Goal: Information Seeking & Learning: Learn about a topic

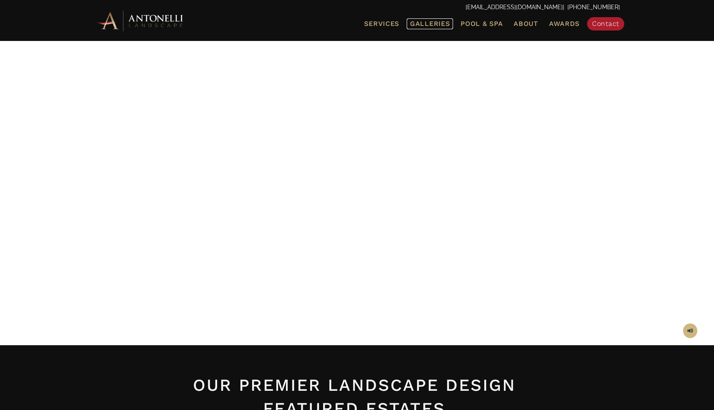
click at [431, 28] on link "Galleries" at bounding box center [430, 23] width 46 height 11
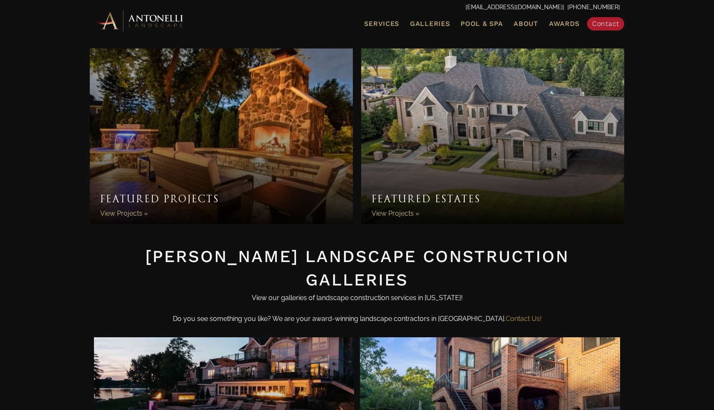
click at [458, 129] on link "Featured Estates" at bounding box center [492, 135] width 263 height 175
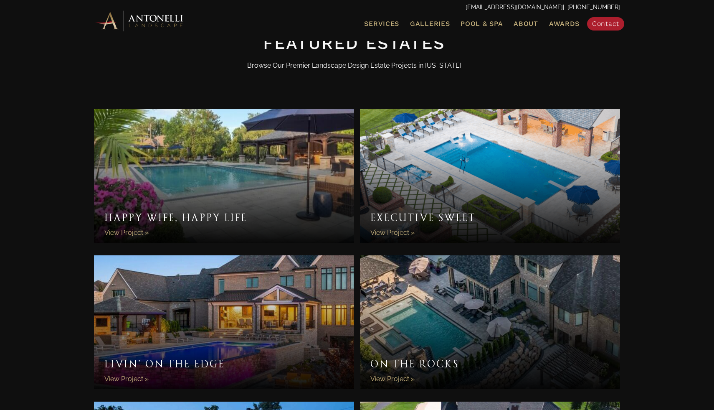
scroll to position [480, 0]
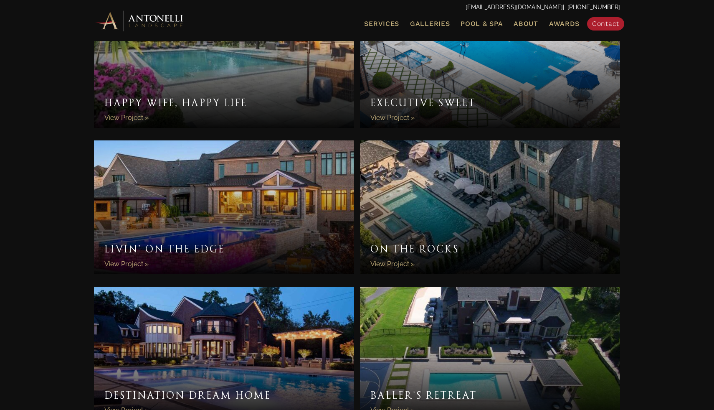
click at [439, 170] on link "On the Rocks" at bounding box center [490, 207] width 260 height 134
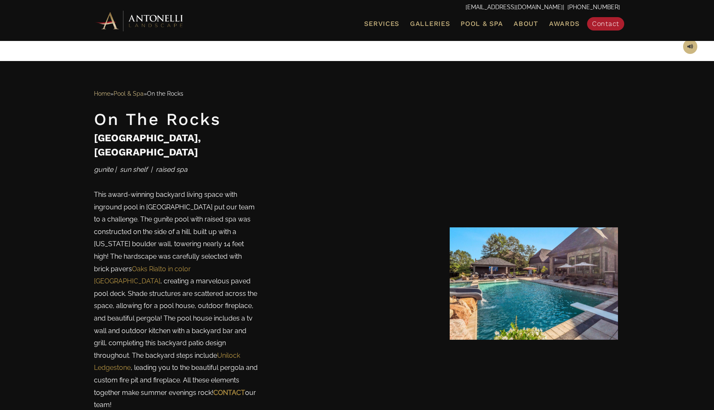
scroll to position [390, 0]
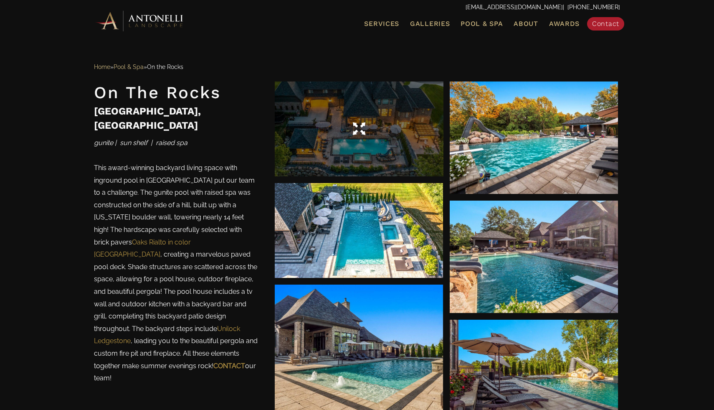
click at [381, 163] on div at bounding box center [359, 128] width 168 height 95
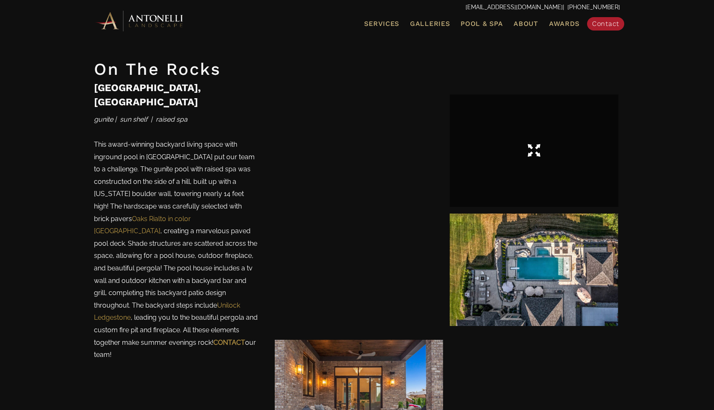
scroll to position [1075, 0]
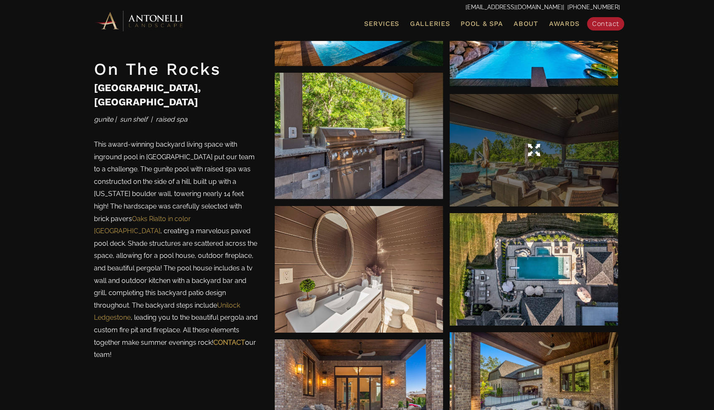
click at [530, 131] on div at bounding box center [534, 150] width 168 height 112
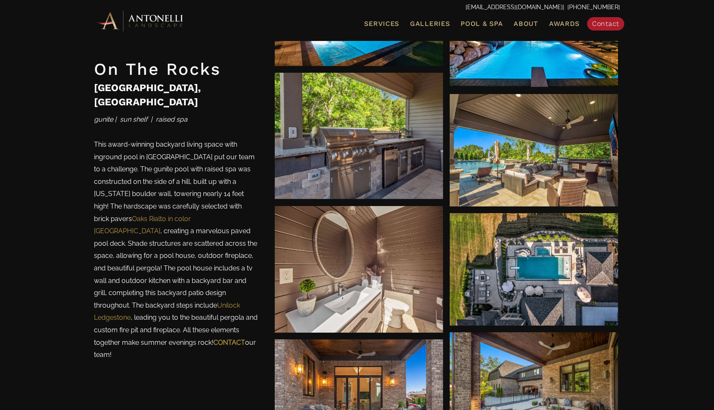
click at [182, 215] on p "This award-winning backyard living space with inground pool in Oakland Township…" at bounding box center [176, 251] width 164 height 227
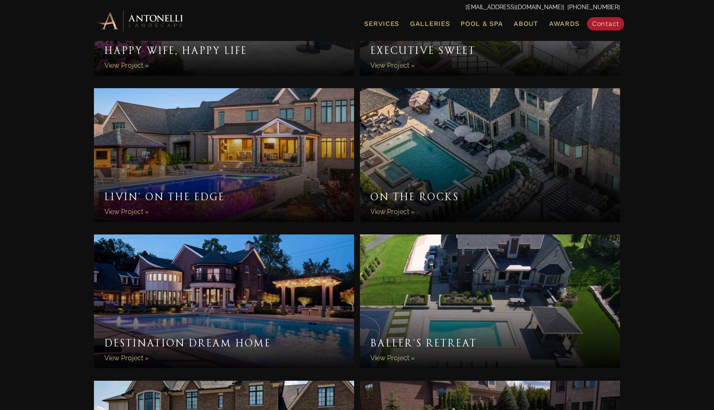
scroll to position [532, 0]
click at [189, 207] on link "Livin’ On The Edge" at bounding box center [224, 156] width 260 height 134
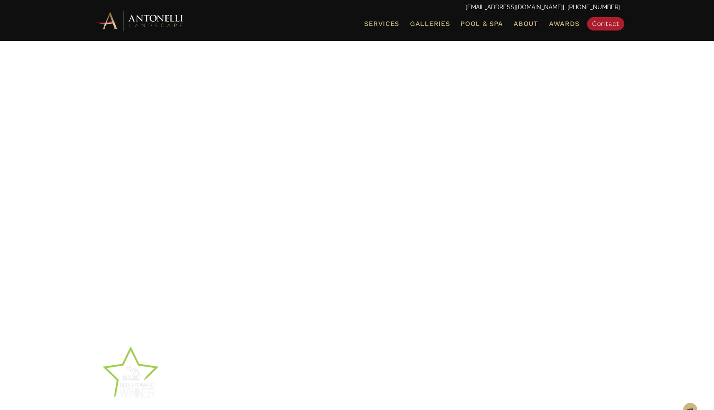
click at [200, 193] on div at bounding box center [357, 193] width 526 height 272
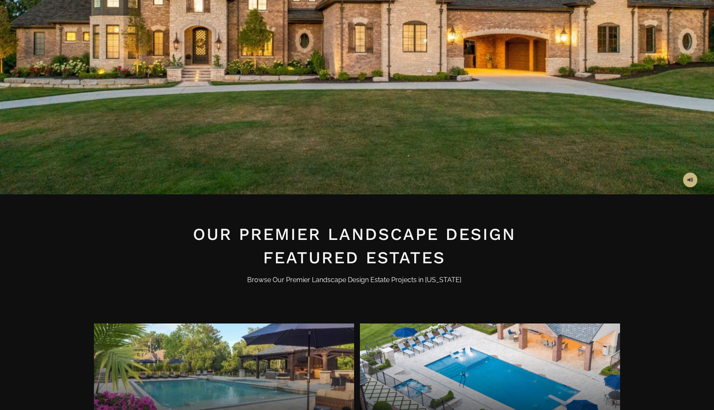
scroll to position [532, 0]
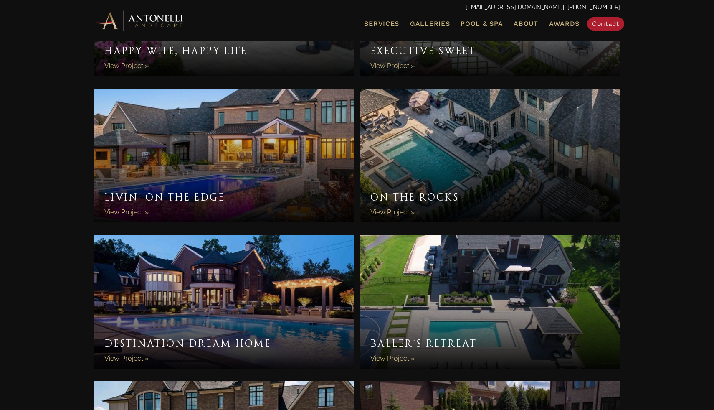
click at [708, 175] on div "Happy Wife, Happy Life Happy Wife, Happy Life View Project » Executive Sweet Ex…" at bounding box center [357, 308] width 714 height 764
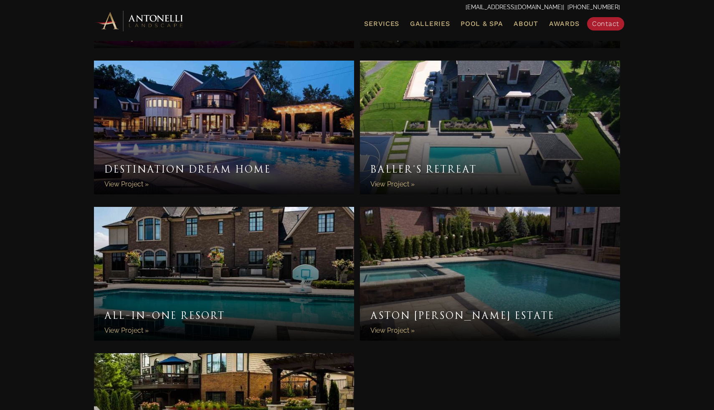
scroll to position [767, 0]
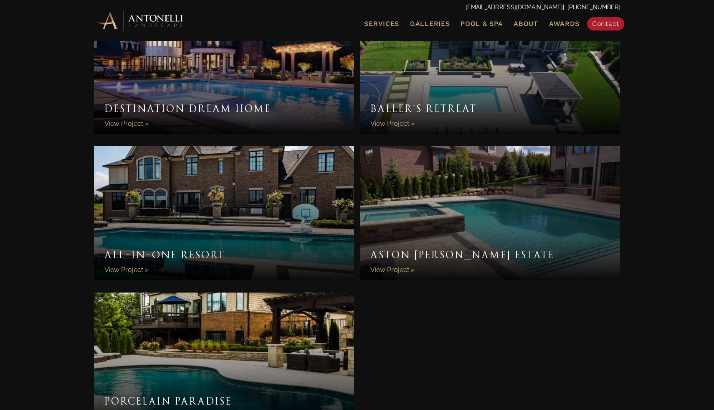
click at [224, 229] on link "All-In-One Resort" at bounding box center [224, 213] width 260 height 134
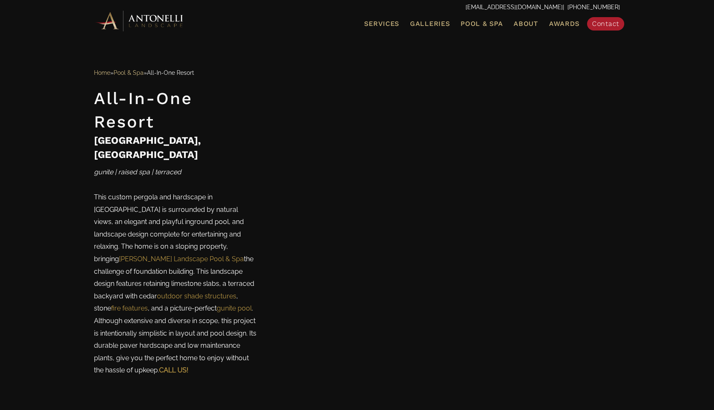
scroll to position [448, 0]
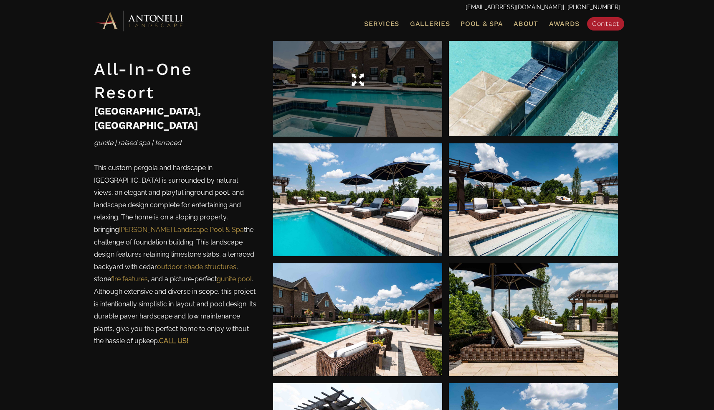
click at [395, 100] on div at bounding box center [357, 79] width 169 height 113
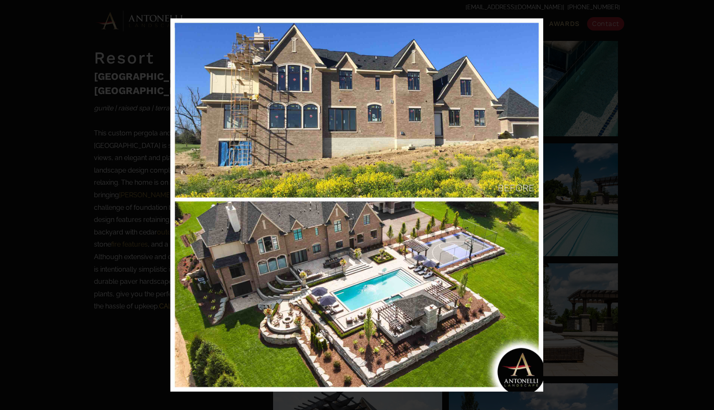
click at [708, 5] on div "33 / 33" at bounding box center [357, 205] width 714 height 410
click at [705, 11] on icon at bounding box center [705, 9] width 10 height 10
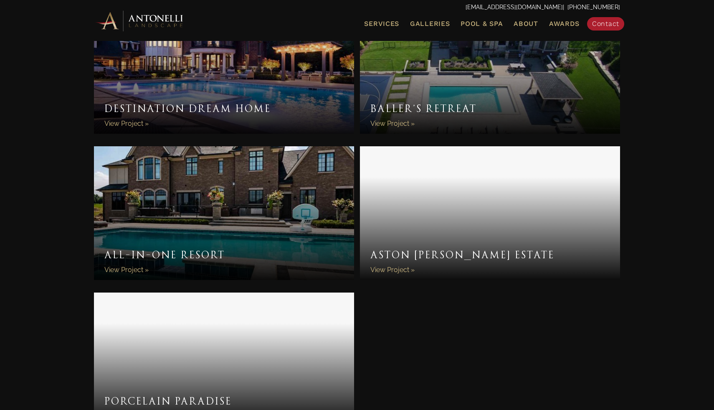
scroll to position [878, 0]
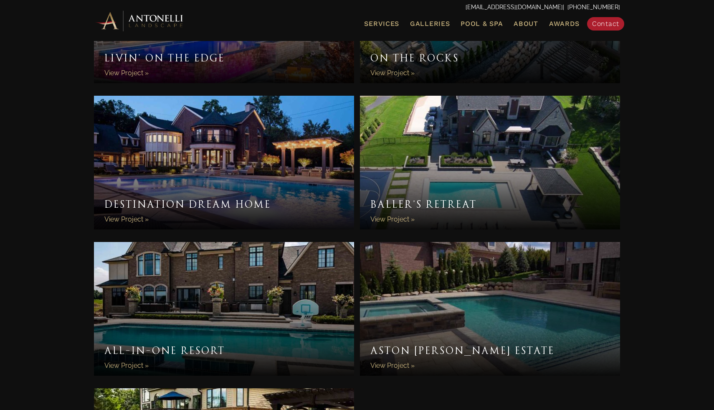
scroll to position [604, 0]
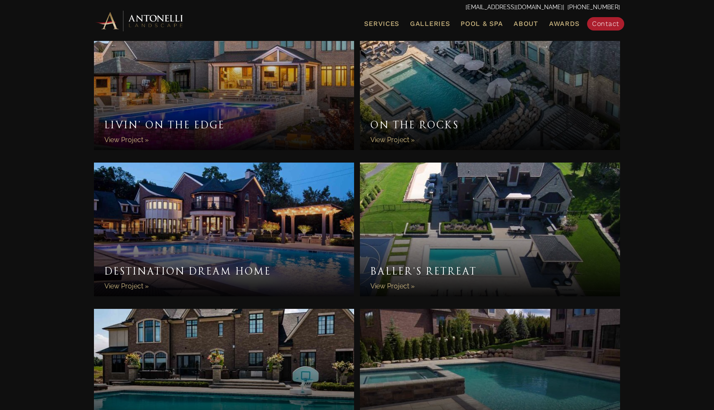
click at [223, 272] on link "Destination Dream Home" at bounding box center [224, 229] width 260 height 134
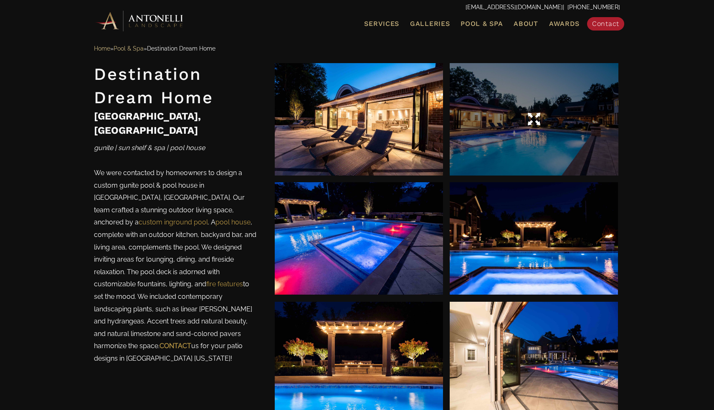
scroll to position [409, 0]
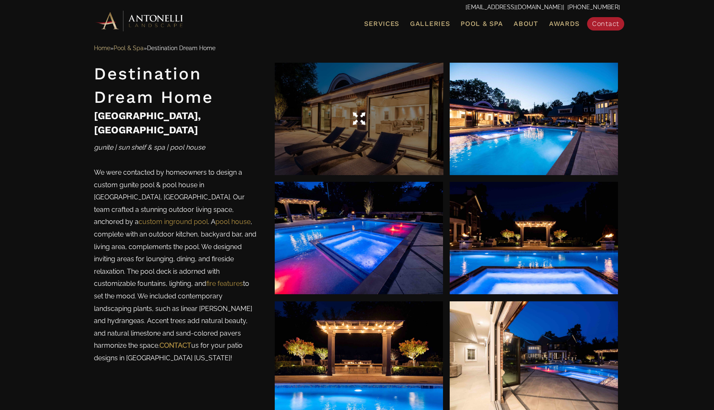
click at [432, 99] on div at bounding box center [359, 119] width 168 height 112
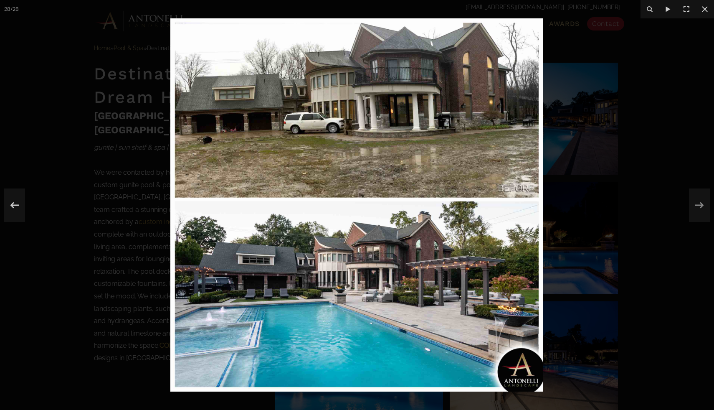
click at [106, 73] on div at bounding box center [357, 205] width 714 height 410
